Goal: Information Seeking & Learning: Learn about a topic

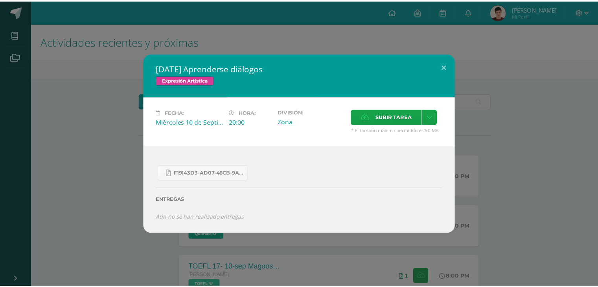
scroll to position [203, 0]
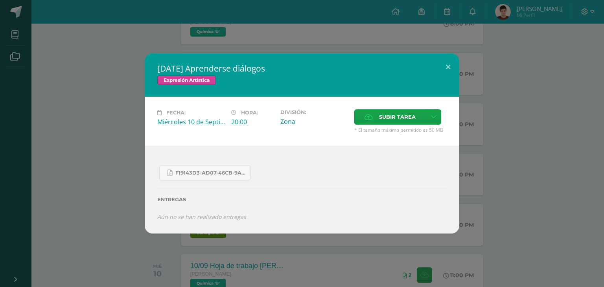
click at [17, 11] on div "[DATE] Aprenderse diálogos Expresión Artística Fecha: [DATE] Hora: 20:00 Divisi…" at bounding box center [302, 143] width 604 height 287
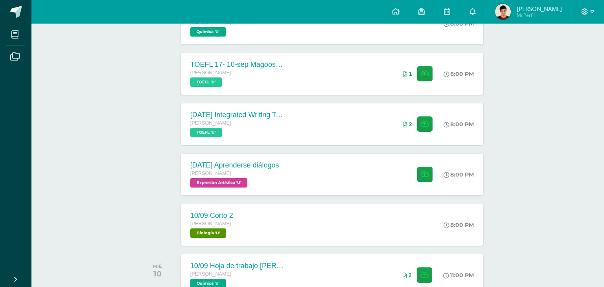
click at [17, 11] on div "[DATE] Aprenderse diálogos Expresión Artística Fecha: [DATE] Hora: 20:00 Divisi…" at bounding box center [302, 143] width 604 height 287
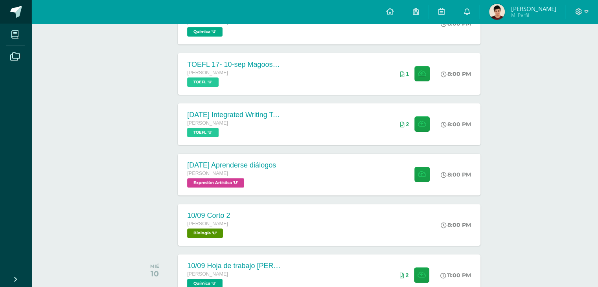
drag, startPoint x: 0, startPoint y: 0, endPoint x: 17, endPoint y: 11, distance: 20.7
click at [17, 11] on span at bounding box center [16, 12] width 12 height 12
drag, startPoint x: 17, startPoint y: 11, endPoint x: 24, endPoint y: 16, distance: 7.6
click at [24, 16] on link at bounding box center [15, 12] width 31 height 24
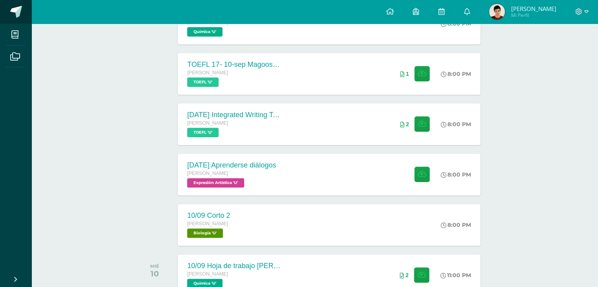
click at [24, 16] on link at bounding box center [15, 12] width 31 height 24
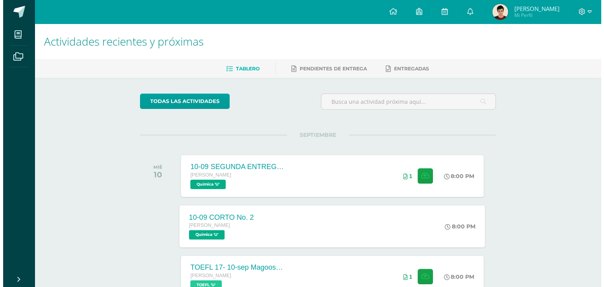
scroll to position [24, 0]
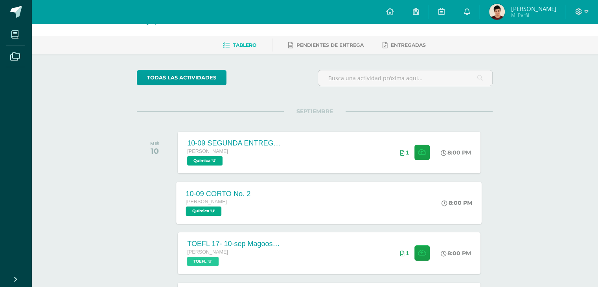
click at [341, 214] on div "10-09 CORTO No. 2 [PERSON_NAME] Química 'U' 8:00 PM 10-09 CORTO No. 2 Química C…" at bounding box center [328, 203] width 305 height 42
